Goal: Navigation & Orientation: Find specific page/section

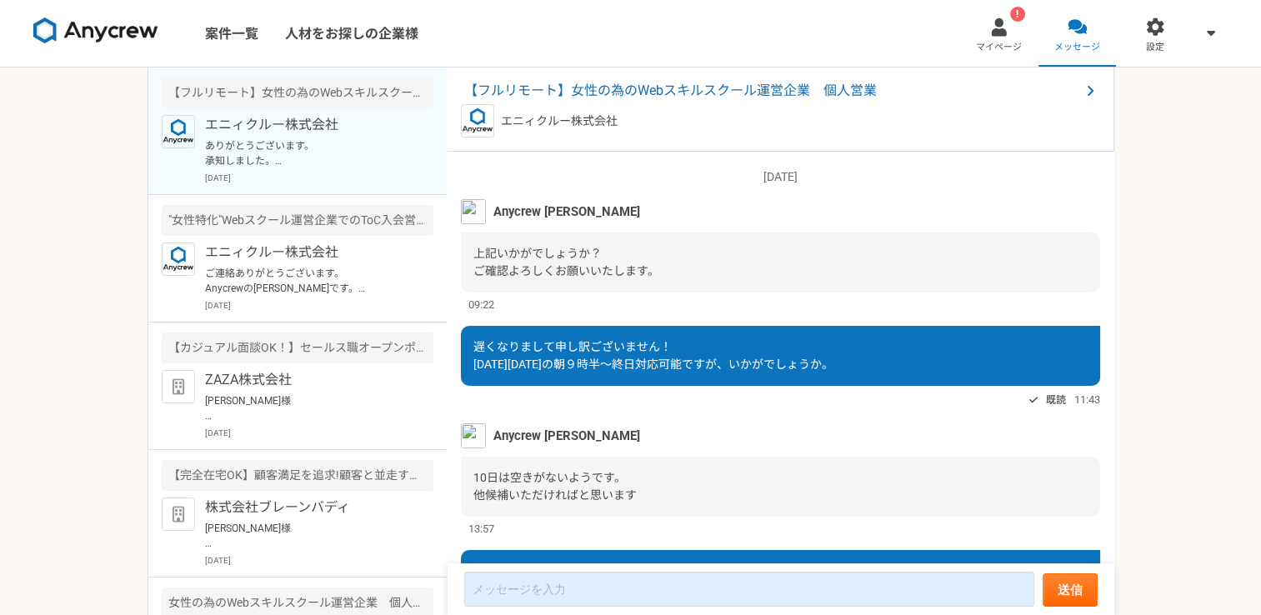
scroll to position [1206, 0]
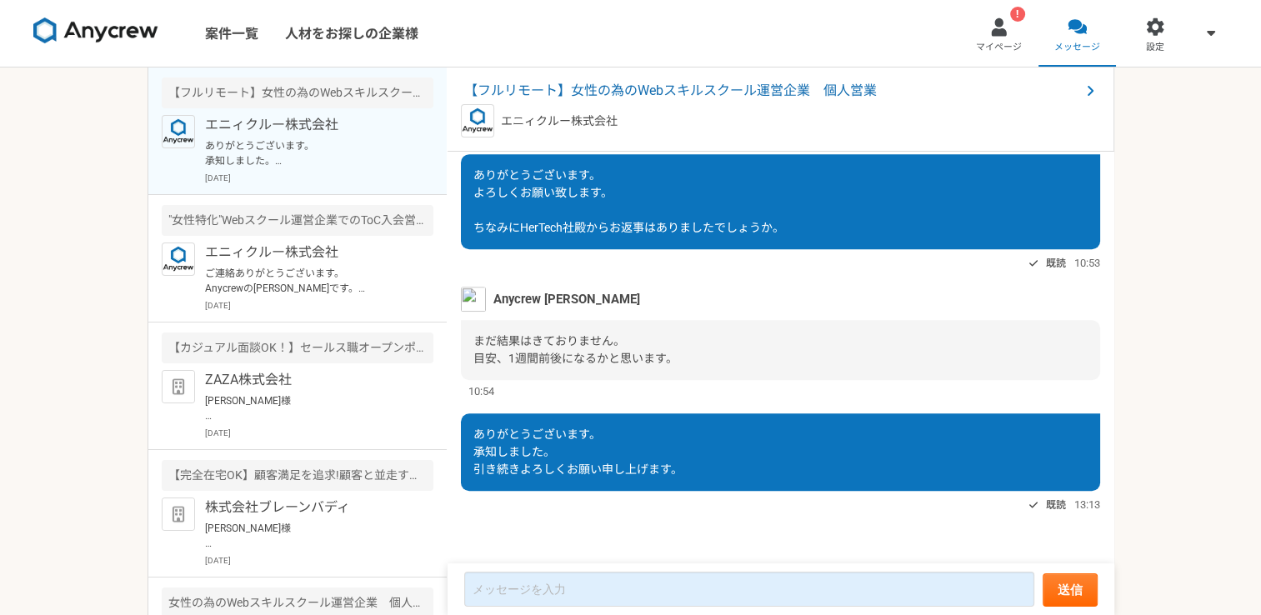
click at [58, 233] on div "案件一覧 人材をお探しの企業様 ! マイページ メッセージ 設定 【フルリモート】女性の為のWebスキルスクール運営企業　個人営業 エニィクルー株式会社 あり…" at bounding box center [630, 307] width 1261 height 615
click at [1159, 164] on div "案件一覧 人材をお探しの企業様 ! マイページ メッセージ 設定 【フルリモート】女性の為のWebスキルスクール運営企業　個人営業 エニィクルー株式会社 あり…" at bounding box center [630, 307] width 1261 height 615
click at [990, 38] on link "! マイページ" at bounding box center [999, 33] width 78 height 67
